Goal: Find contact information: Find contact information

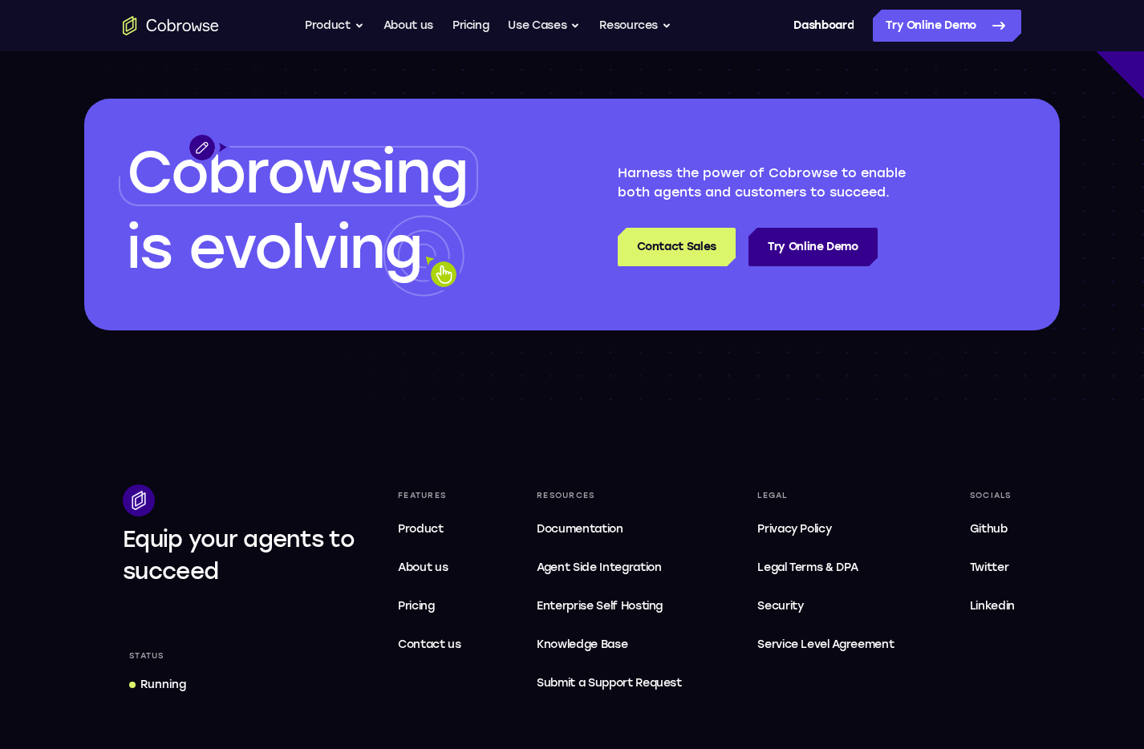
scroll to position [4827, 0]
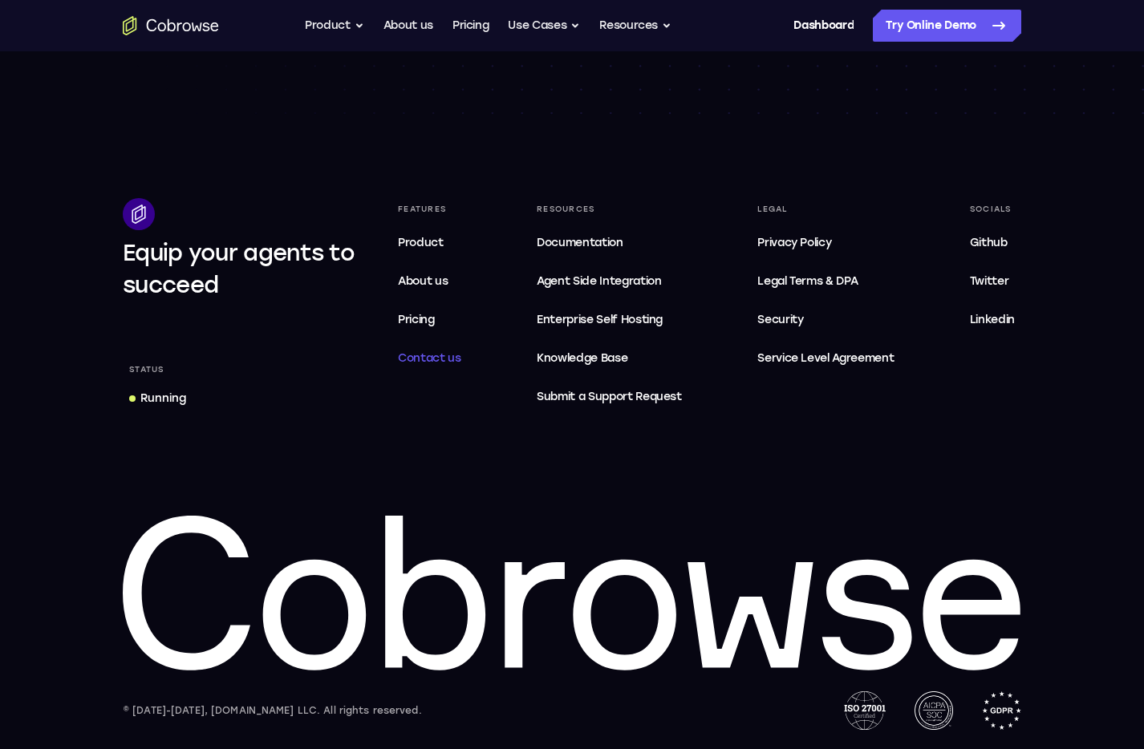
click at [434, 353] on span "Contact us" at bounding box center [429, 358] width 63 height 14
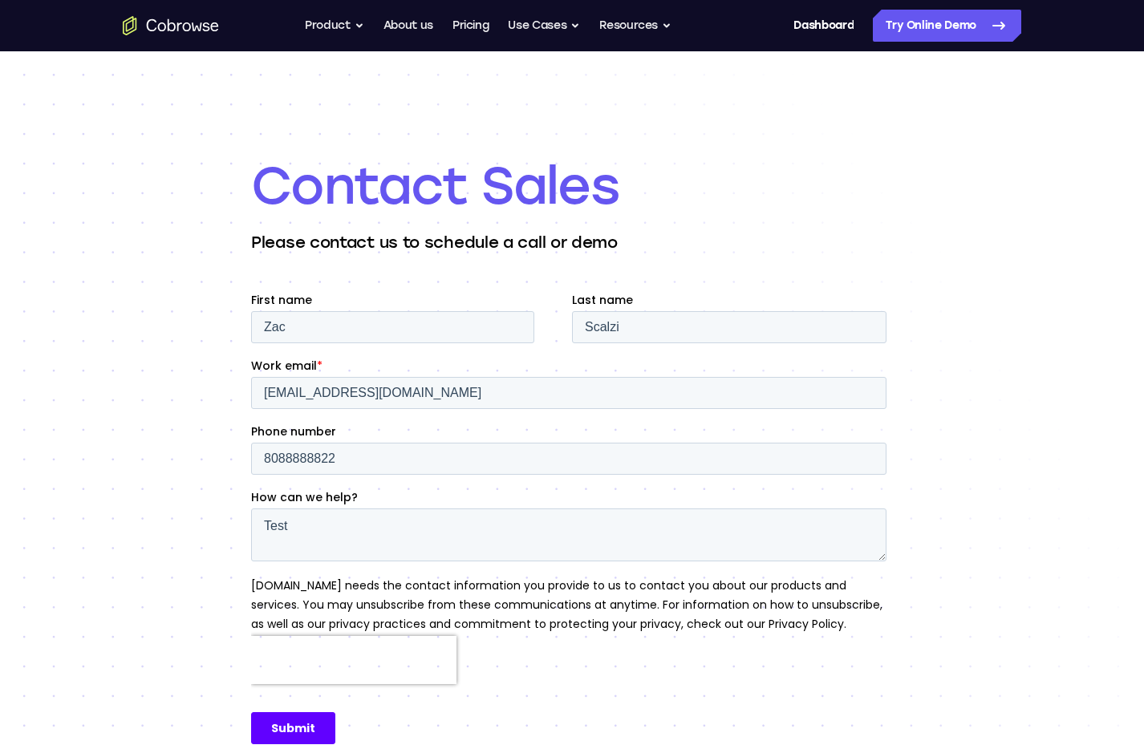
click at [193, 18] on icon "Go to the home page" at bounding box center [171, 25] width 96 height 19
